Goal: Find specific page/section: Find specific page/section

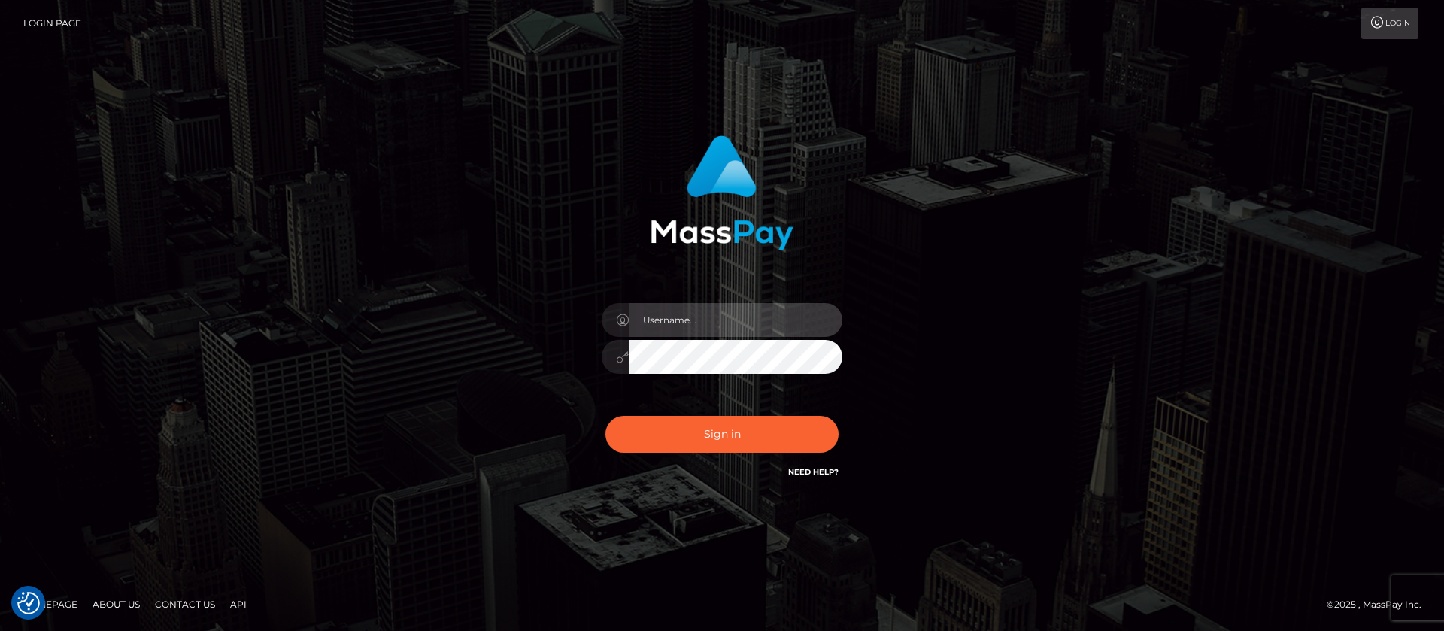
click at [692, 319] on input "text" at bounding box center [736, 320] width 214 height 34
type input "APteam"
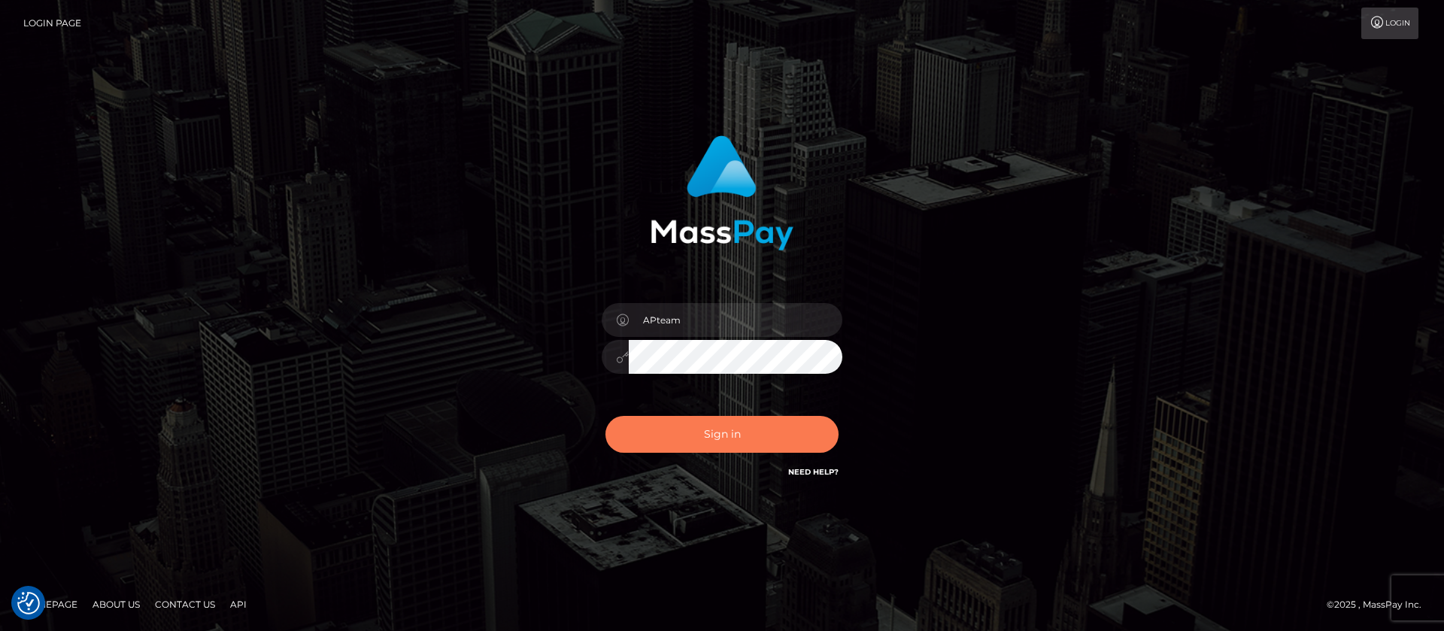
click at [715, 431] on button "Sign in" at bounding box center [721, 434] width 233 height 37
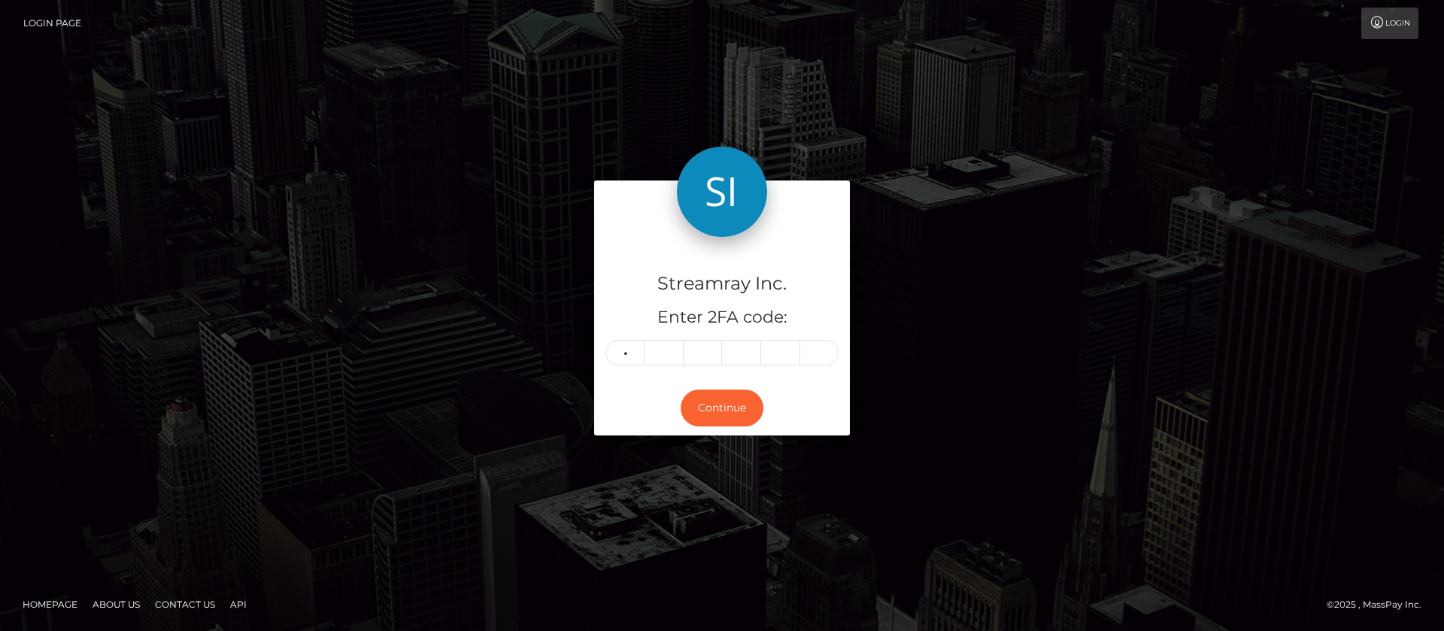
type input "6"
type input "0"
type input "8"
type input "1"
type input "4"
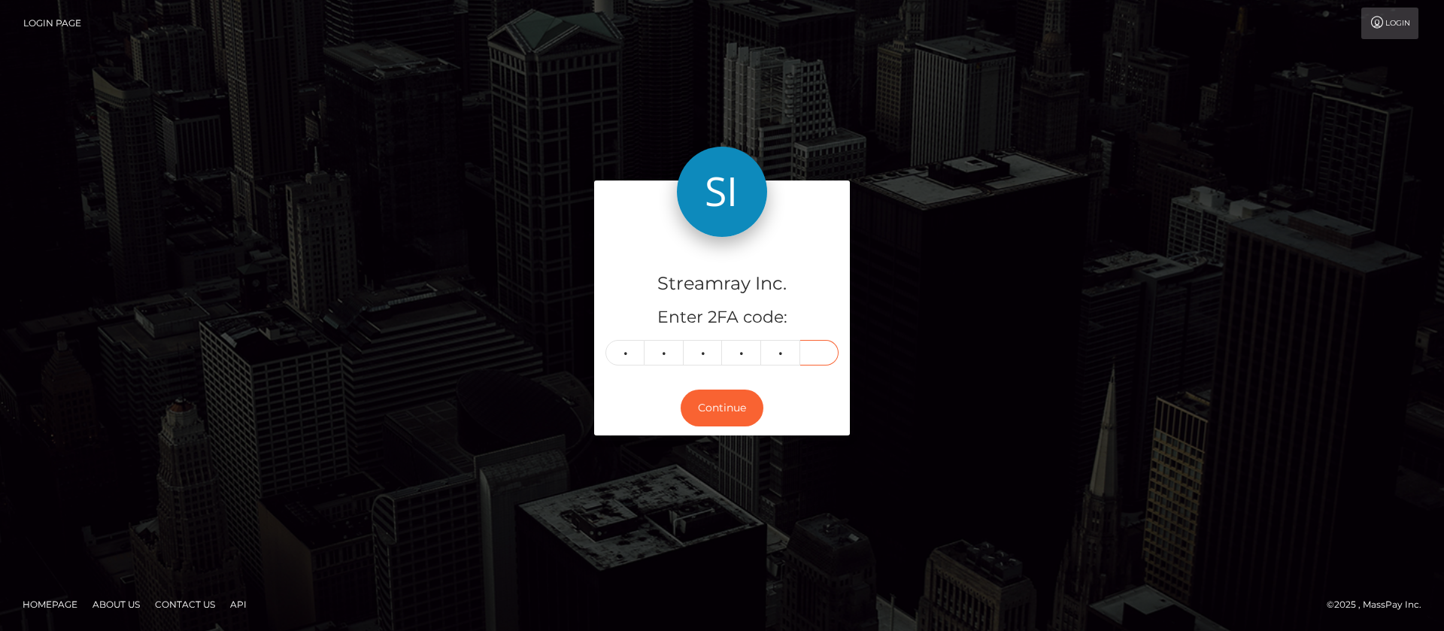
type input "2"
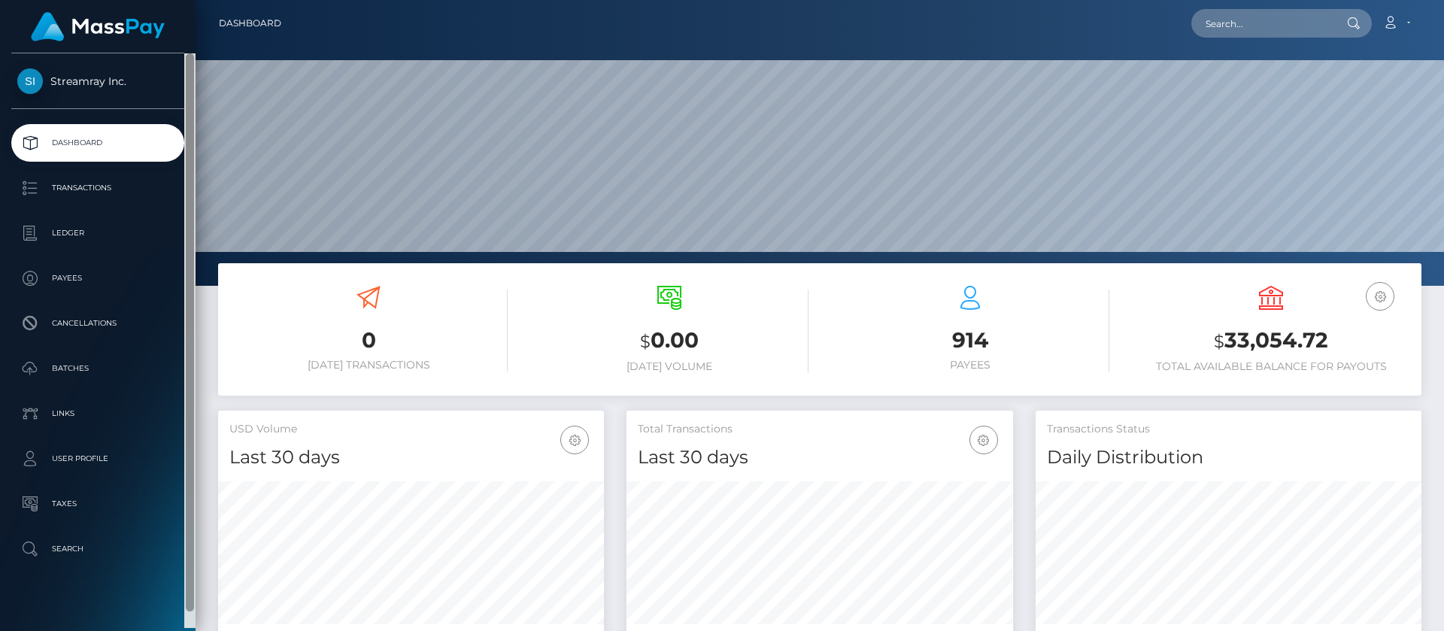
scroll to position [269, 386]
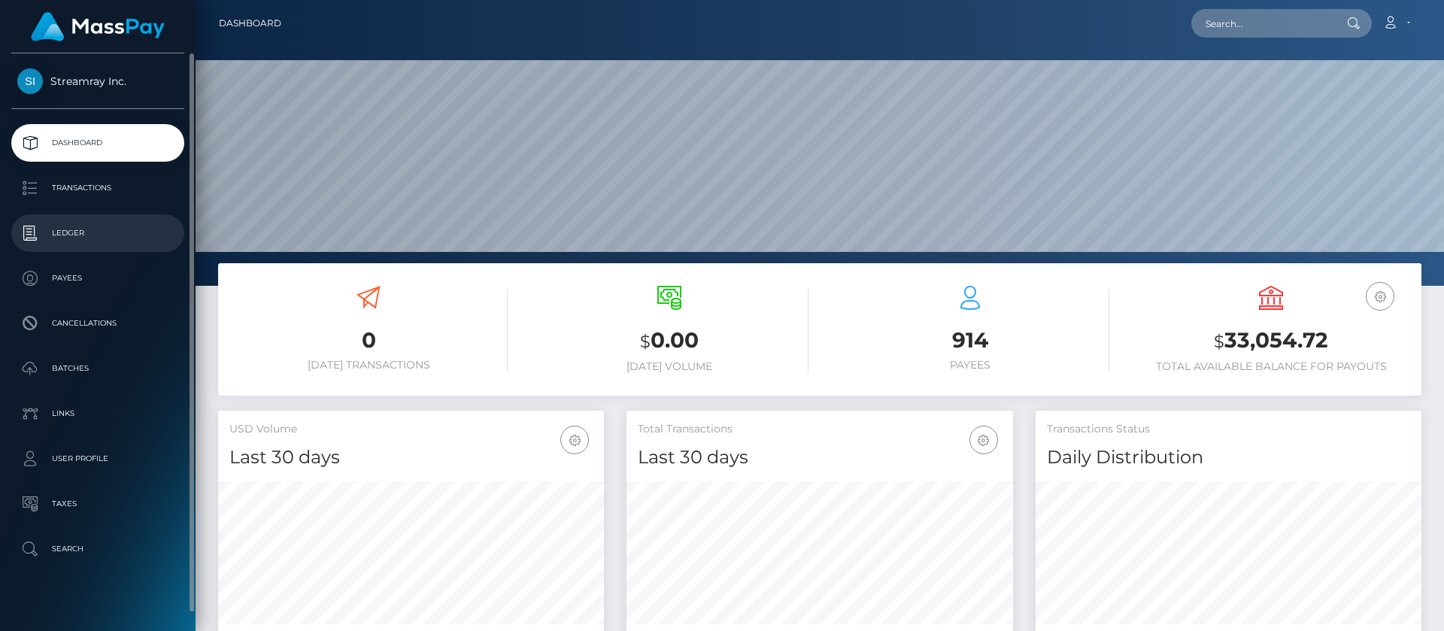
click at [69, 233] on p "Ledger" at bounding box center [97, 233] width 161 height 23
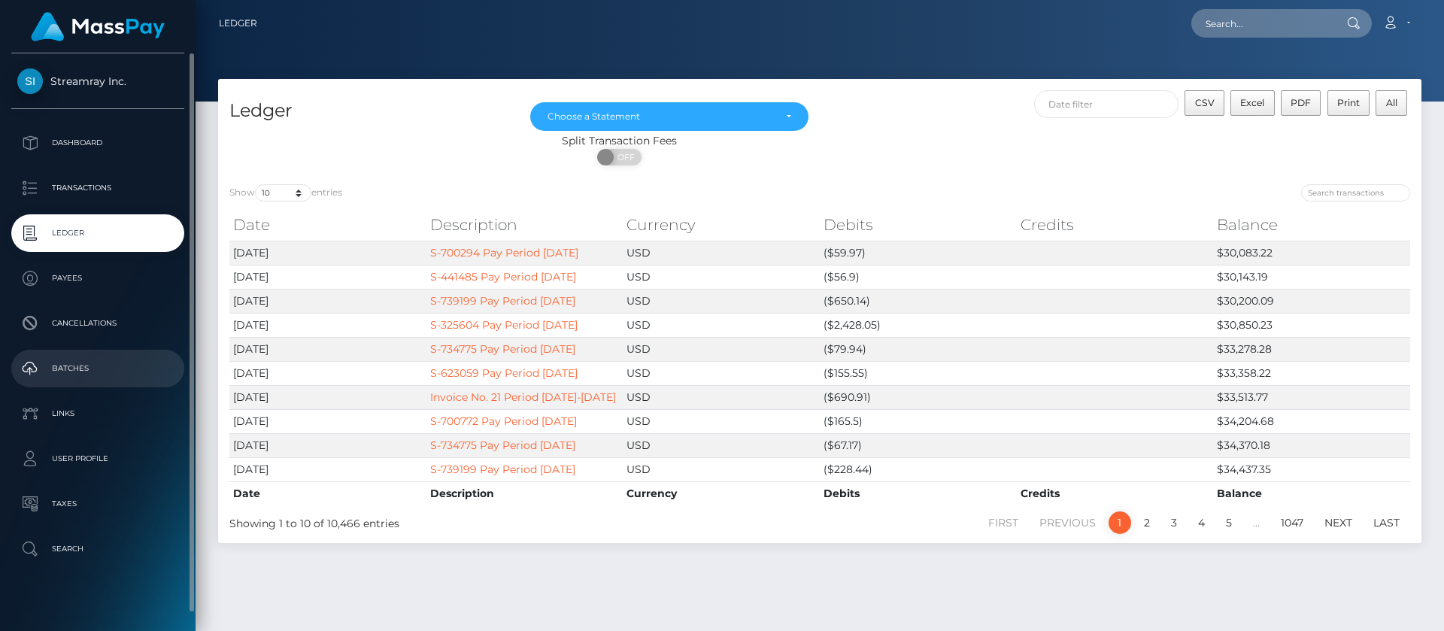
click at [75, 373] on p "Batches" at bounding box center [97, 368] width 161 height 23
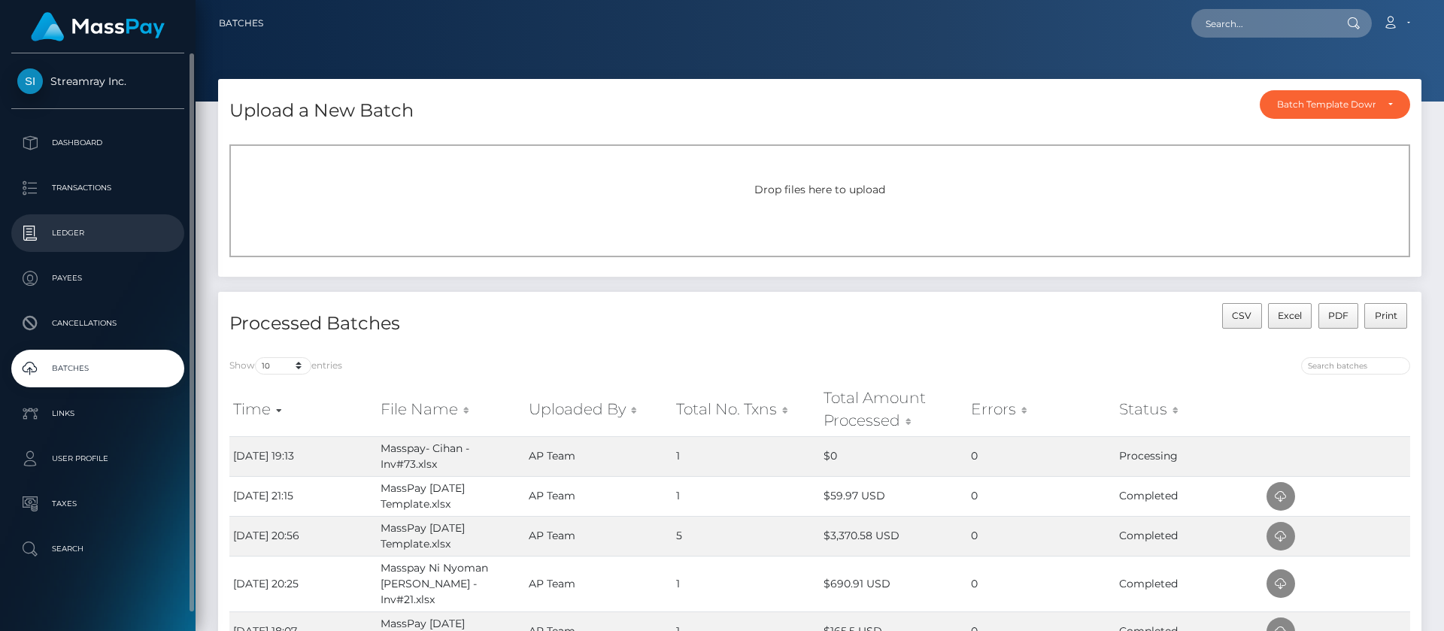
click at [73, 236] on p "Ledger" at bounding box center [97, 233] width 161 height 23
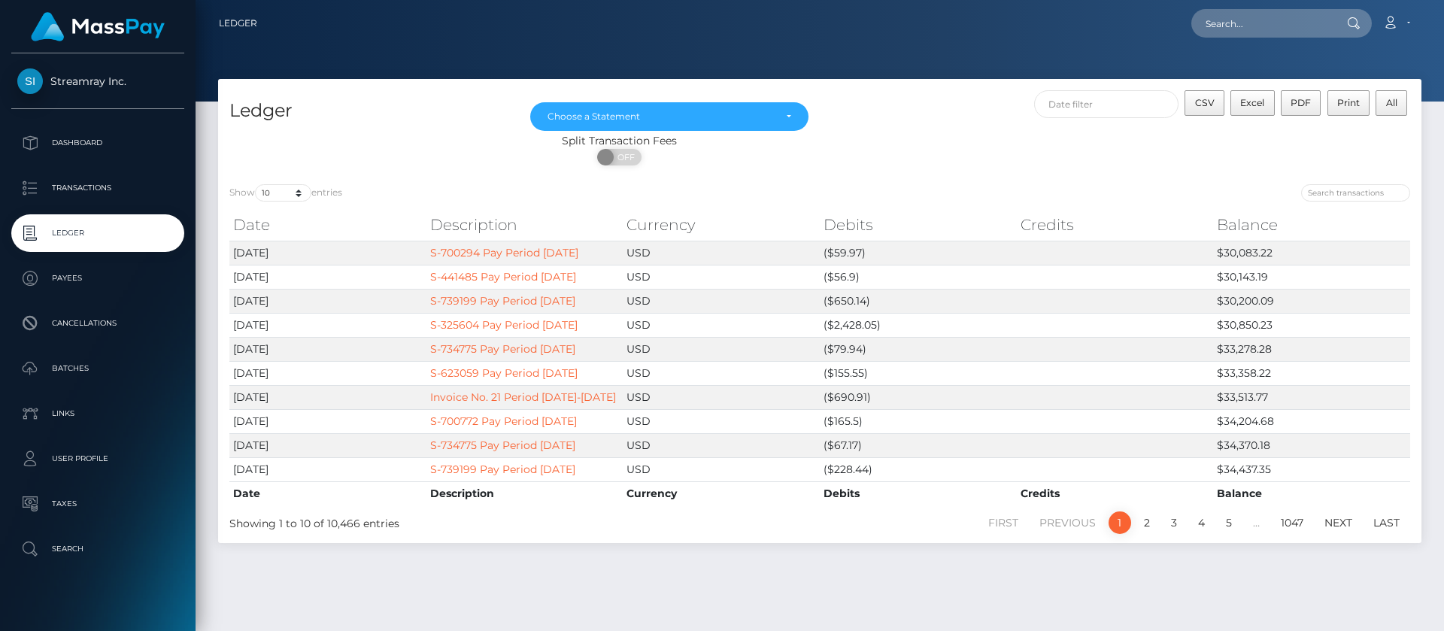
click at [73, 236] on p "Ledger" at bounding box center [97, 233] width 161 height 23
